Goal: Information Seeking & Learning: Learn about a topic

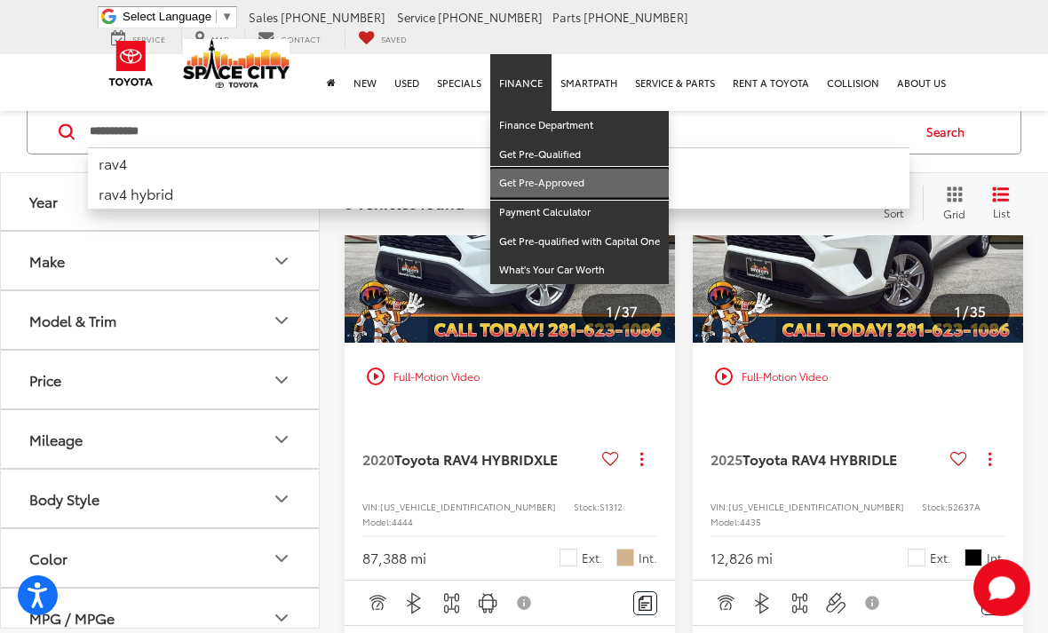
click at [614, 169] on link "Get Pre-Approved" at bounding box center [579, 183] width 179 height 29
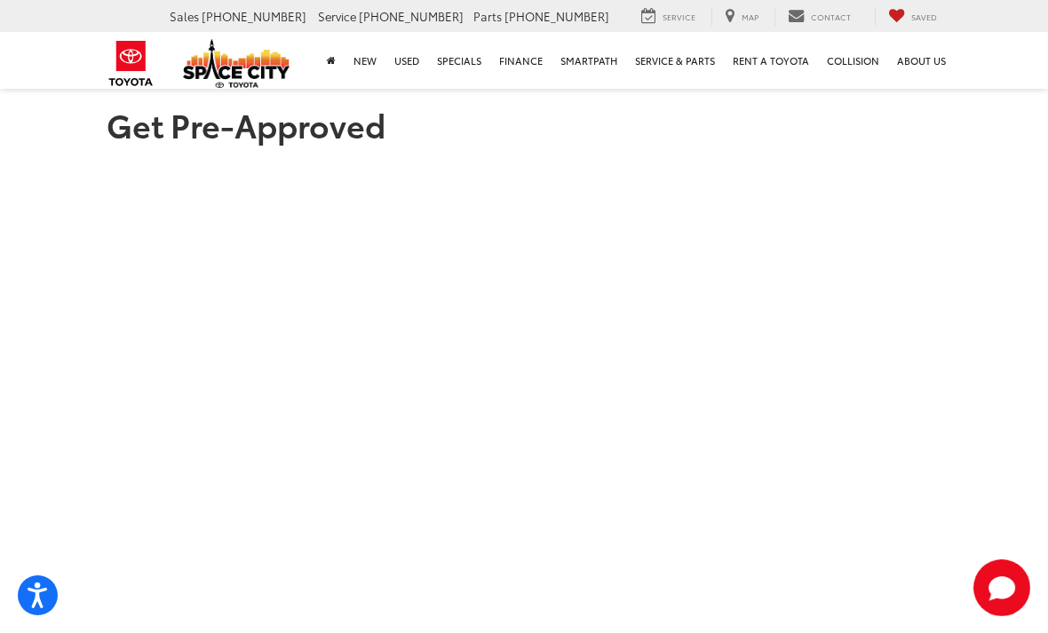
click at [875, 12] on div "Saved" at bounding box center [913, 16] width 76 height 19
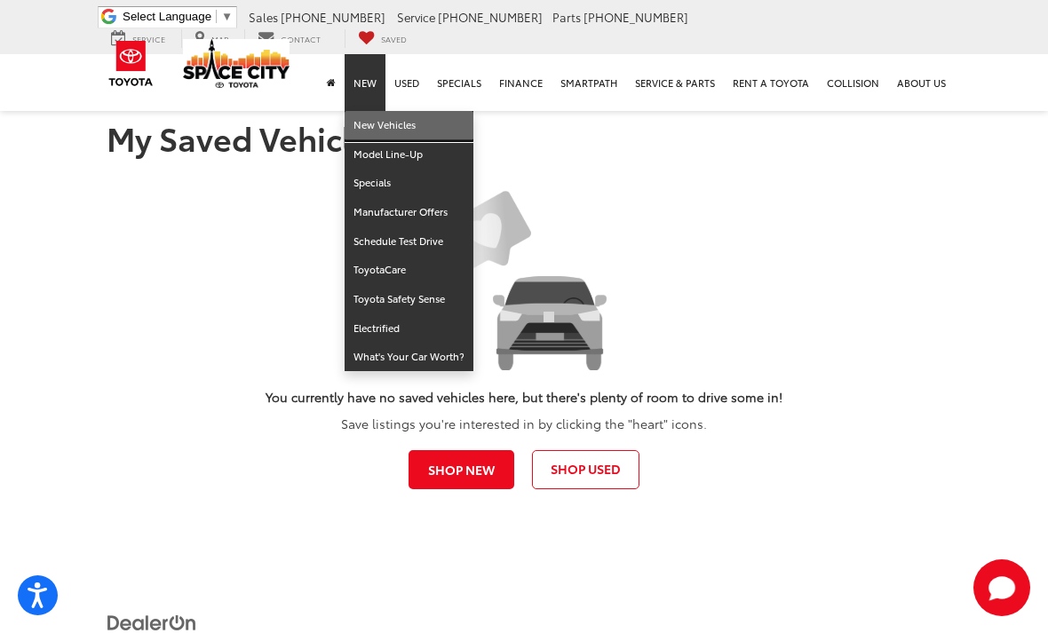
click at [410, 111] on link "New Vehicles" at bounding box center [409, 125] width 129 height 29
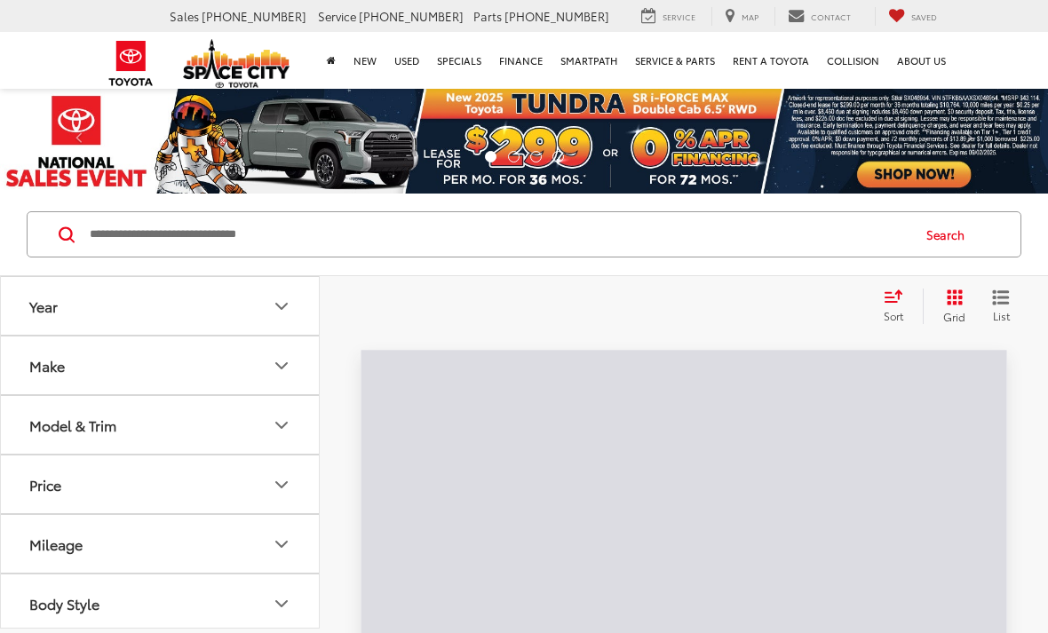
click at [489, 224] on input "Search by Make, Model, or Keyword" at bounding box center [499, 234] width 822 height 43
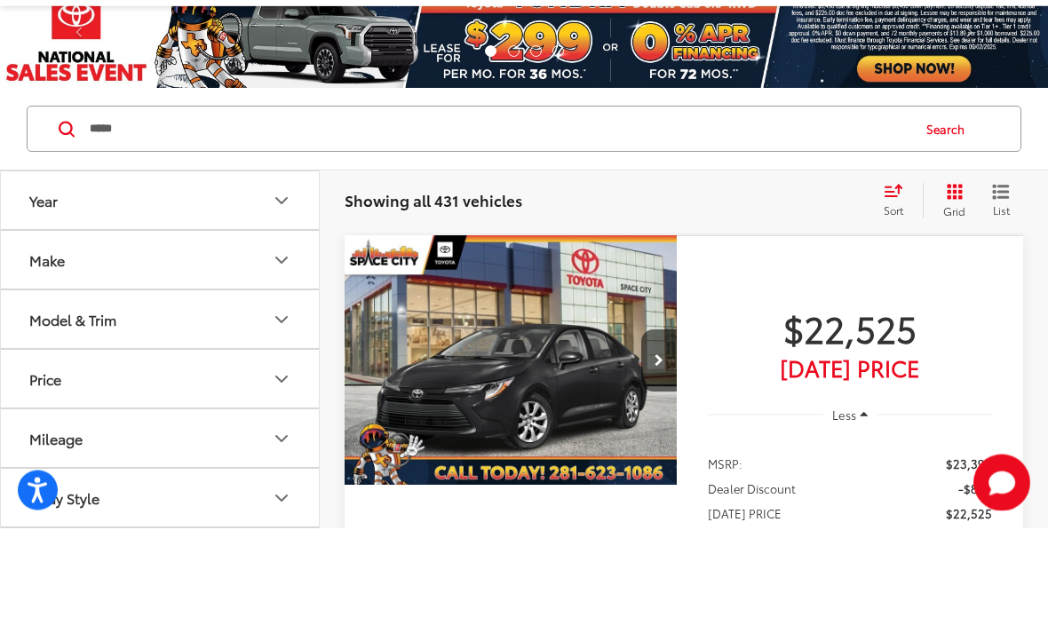
type input "*****"
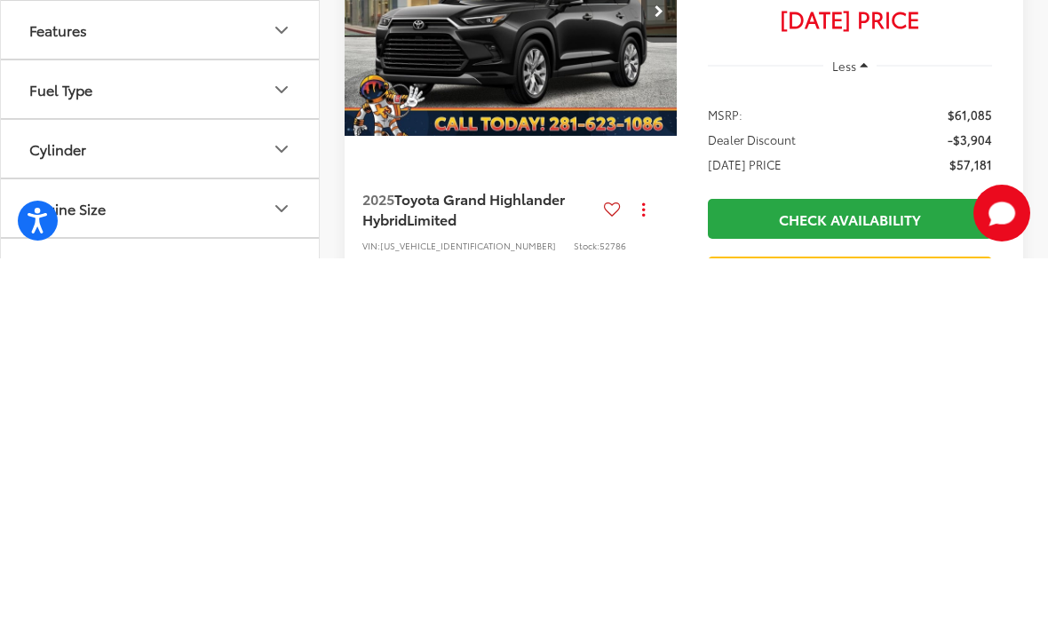
scroll to position [82, 0]
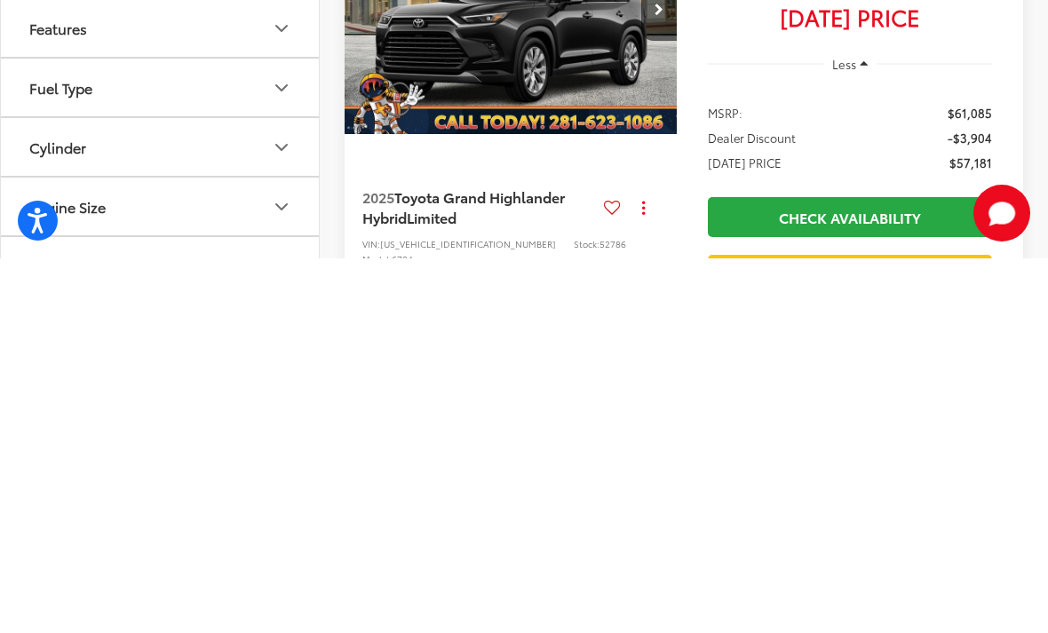
click at [515, 561] on span "Toyota Grand Highlander Hybrid" at bounding box center [463, 581] width 203 height 40
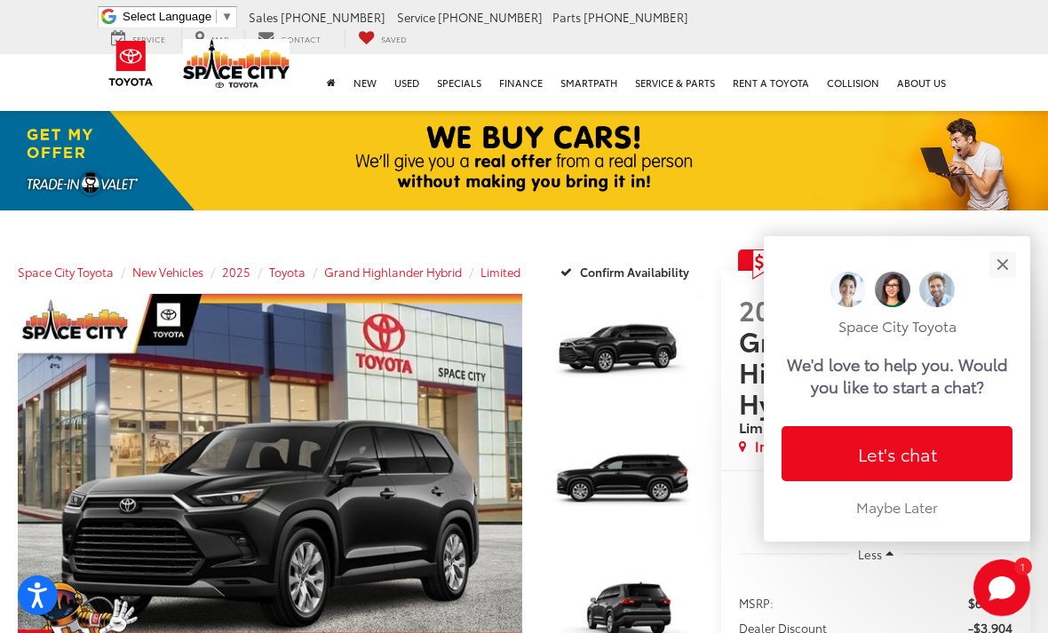
click at [1000, 245] on button "Close" at bounding box center [1002, 264] width 38 height 38
